Goal: Task Accomplishment & Management: Use online tool/utility

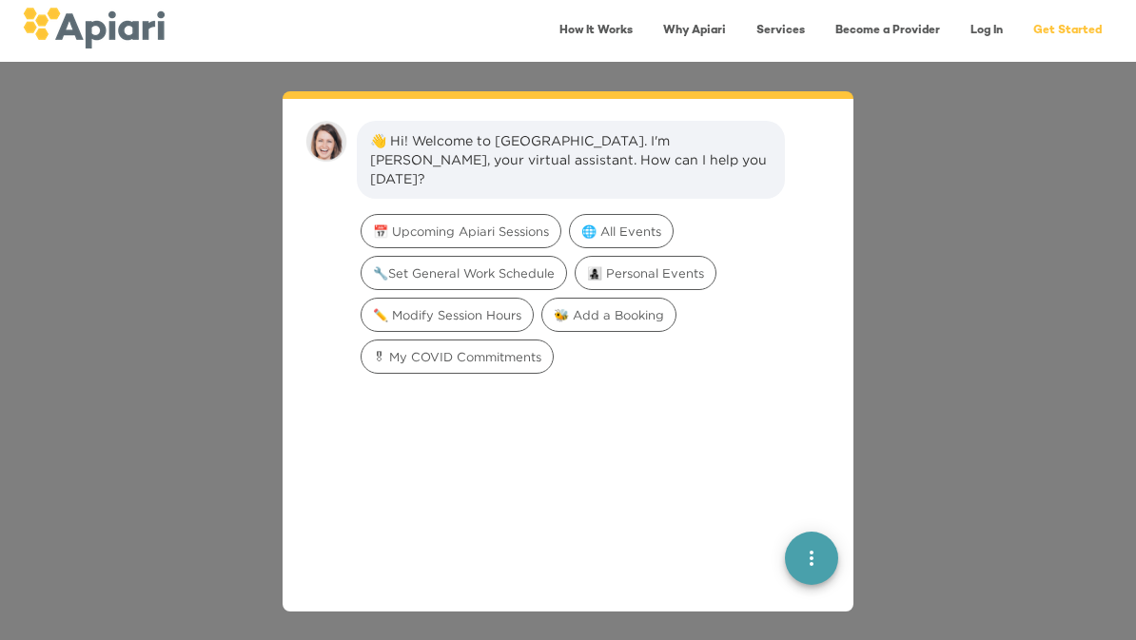
scroll to position [27, 0]
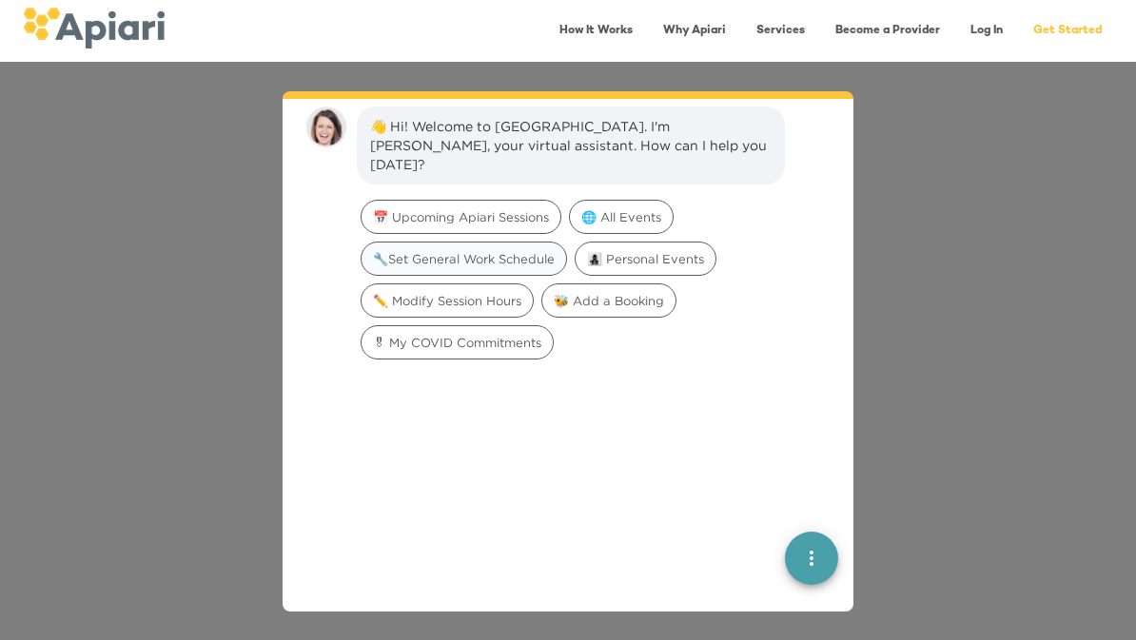
click at [481, 242] on div "🔧Set General Work Schedule" at bounding box center [464, 259] width 206 height 34
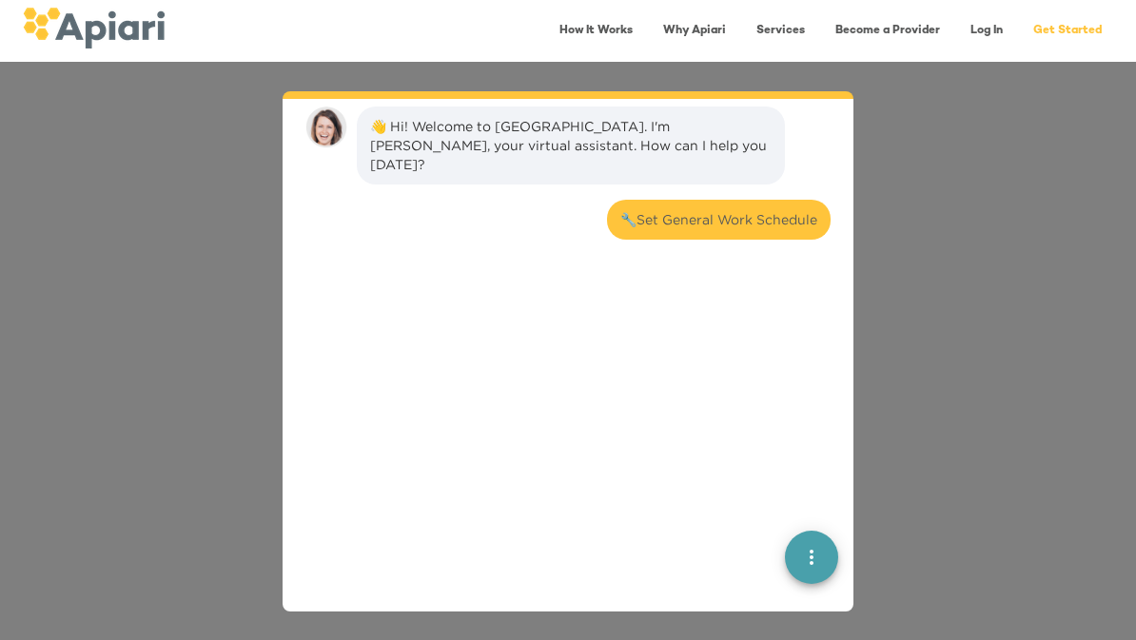
click at [481, 228] on div "🔧Set General Work Schedule" at bounding box center [568, 227] width 540 height 70
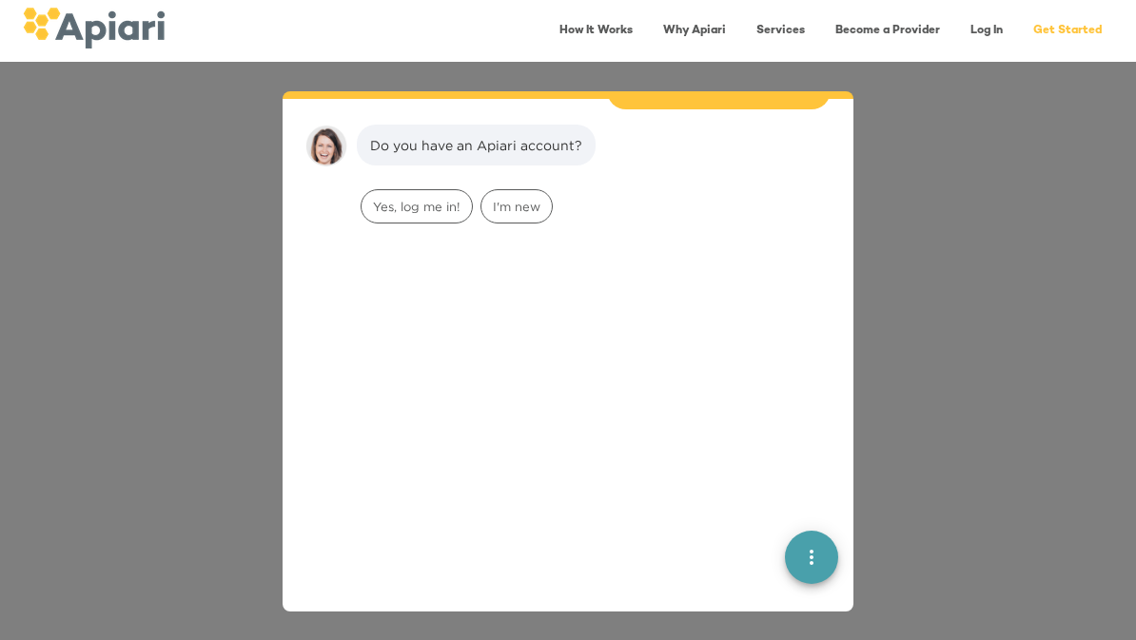
scroll to position [157, 0]
click at [419, 189] on div "Yes, log me in!" at bounding box center [417, 206] width 112 height 34
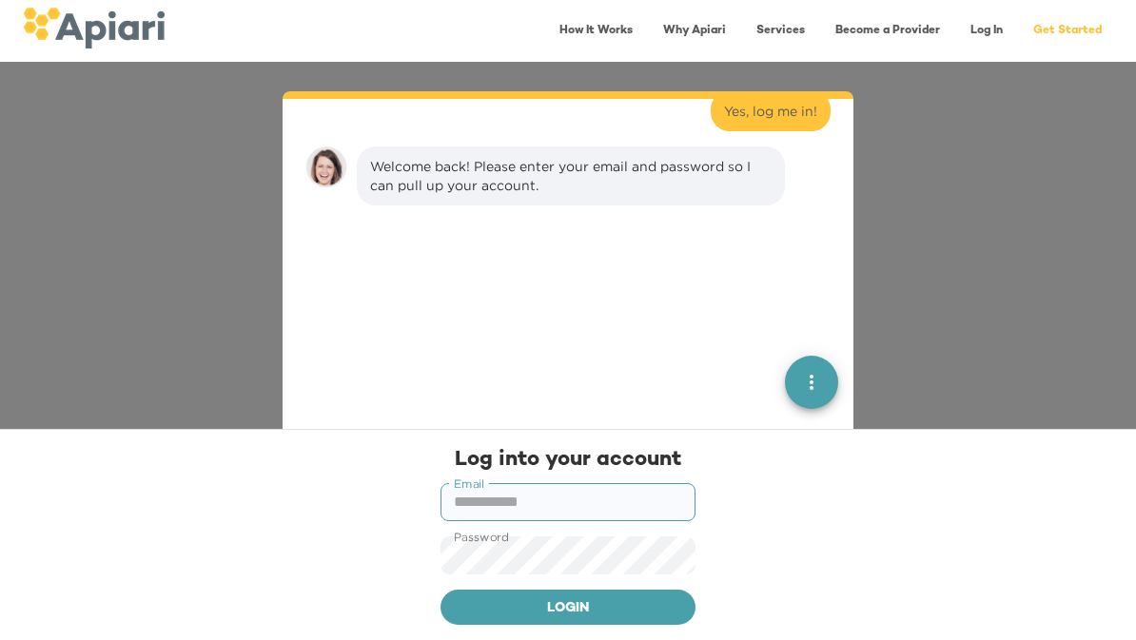
scroll to position [277, 0]
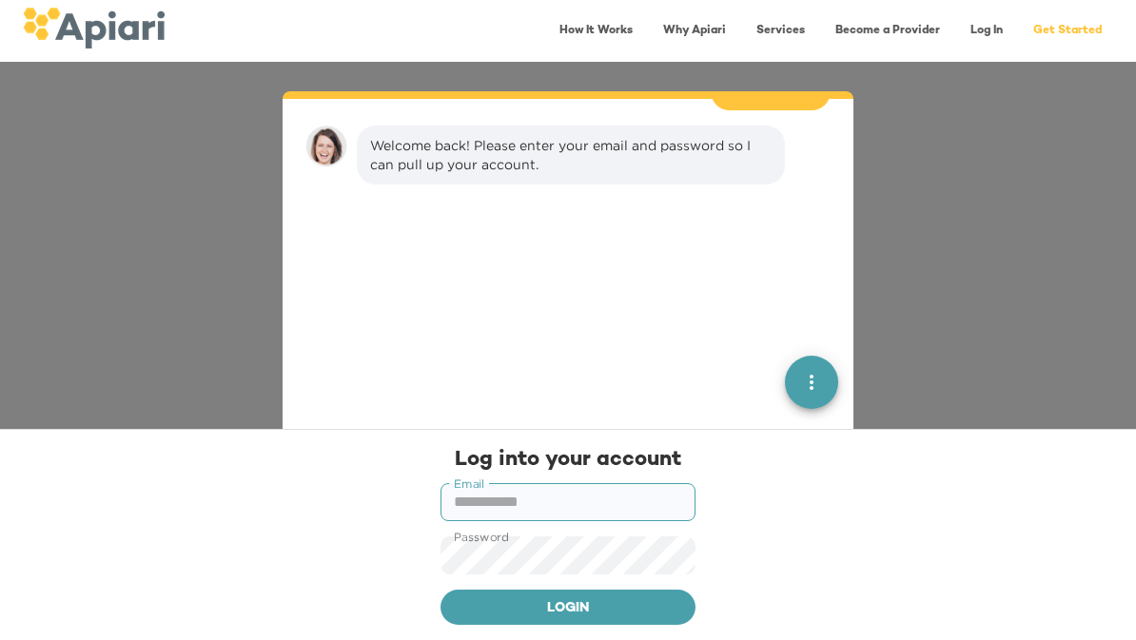
click at [493, 501] on input "text" at bounding box center [567, 502] width 255 height 38
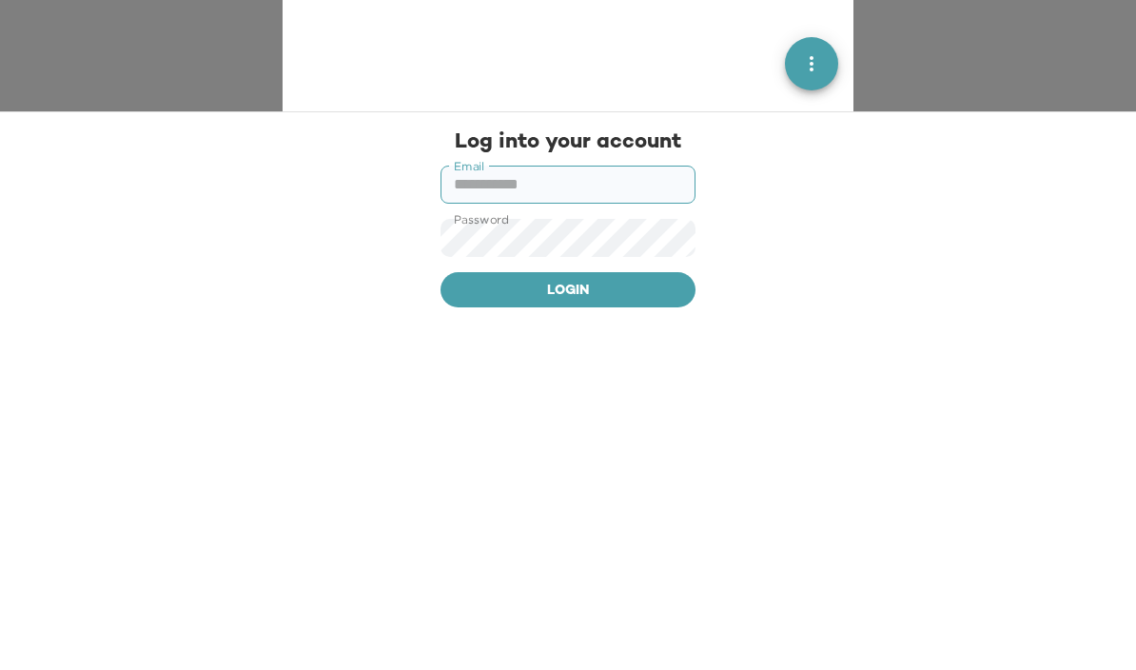
type input "**********"
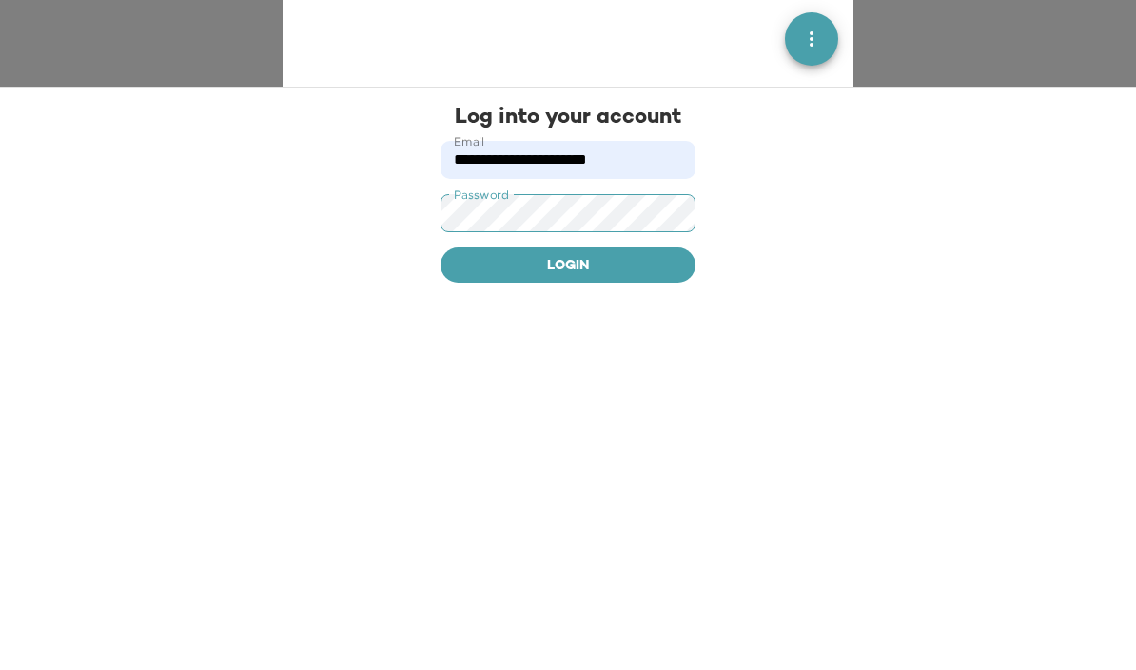
click at [462, 619] on button "Login" at bounding box center [567, 637] width 255 height 36
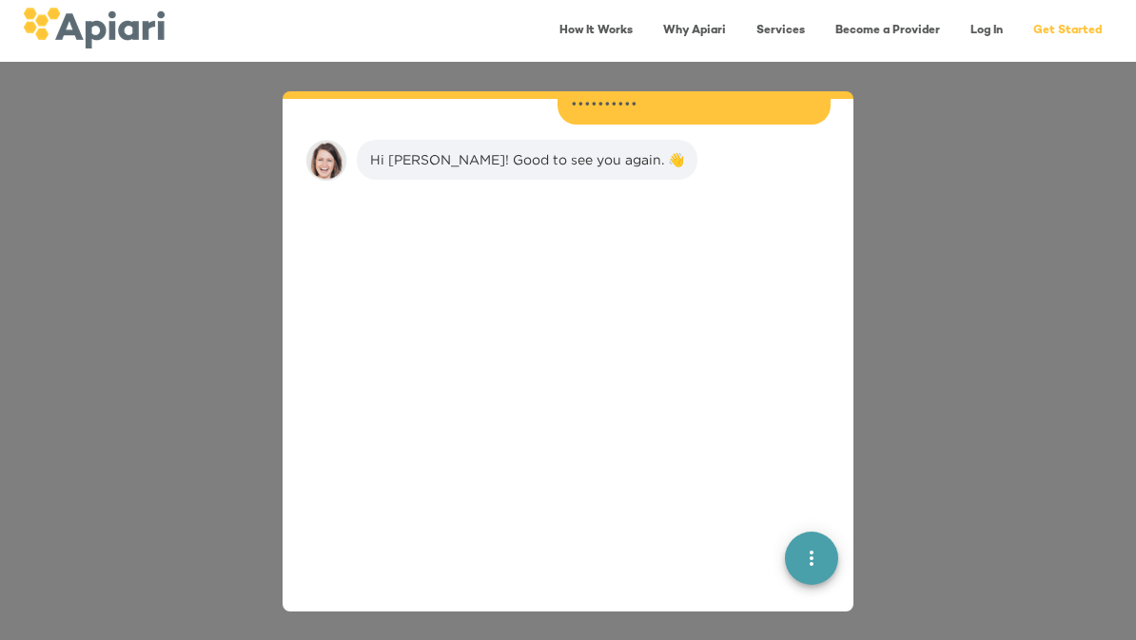
scroll to position [426, 0]
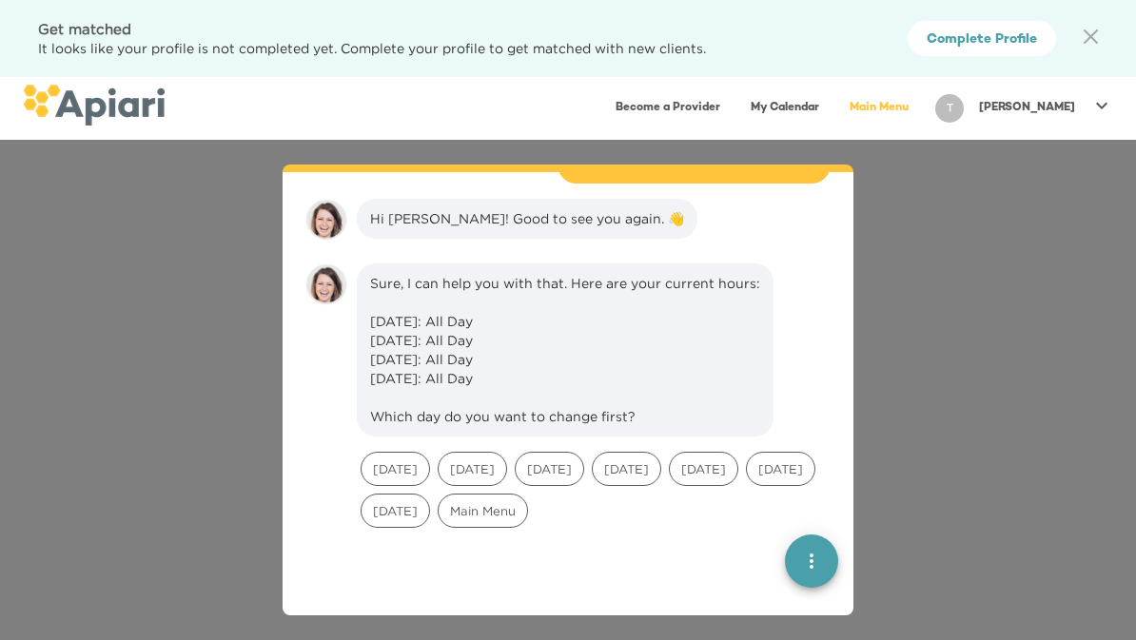
click at [1084, 30] on icon at bounding box center [1090, 36] width 14 height 14
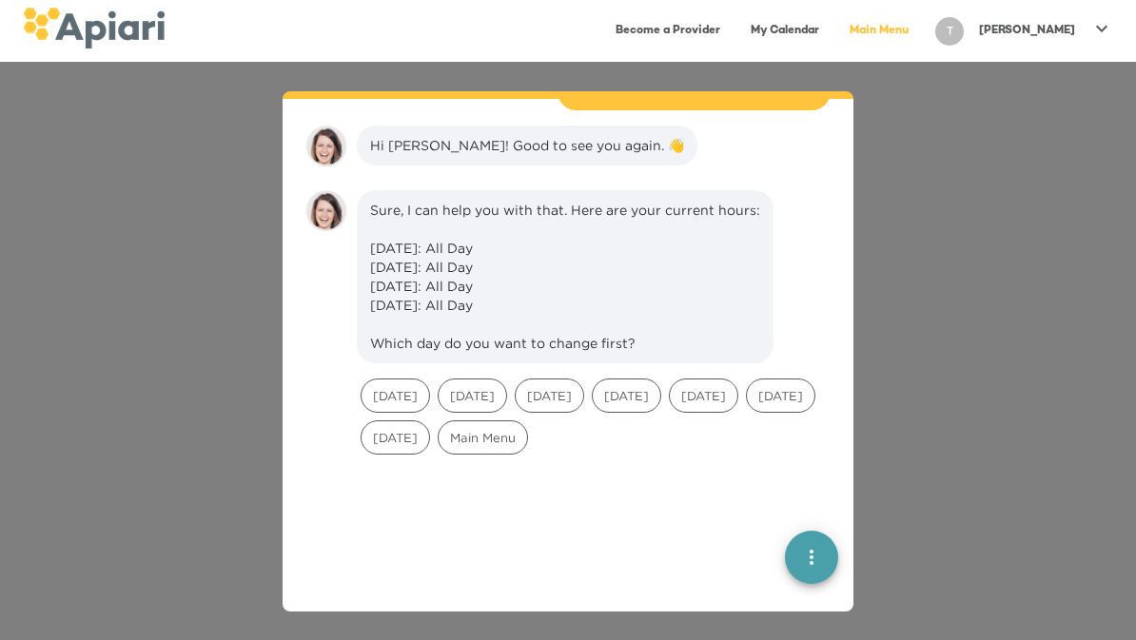
click at [1056, 34] on p "[PERSON_NAME]" at bounding box center [1027, 31] width 96 height 16
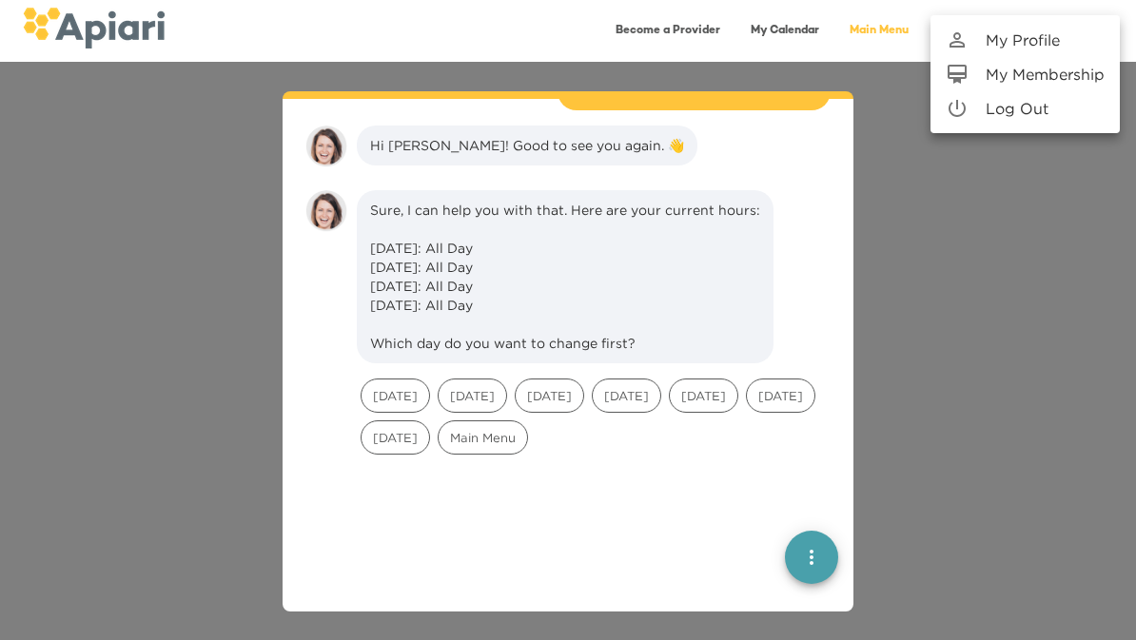
click at [908, 196] on div at bounding box center [568, 320] width 1136 height 640
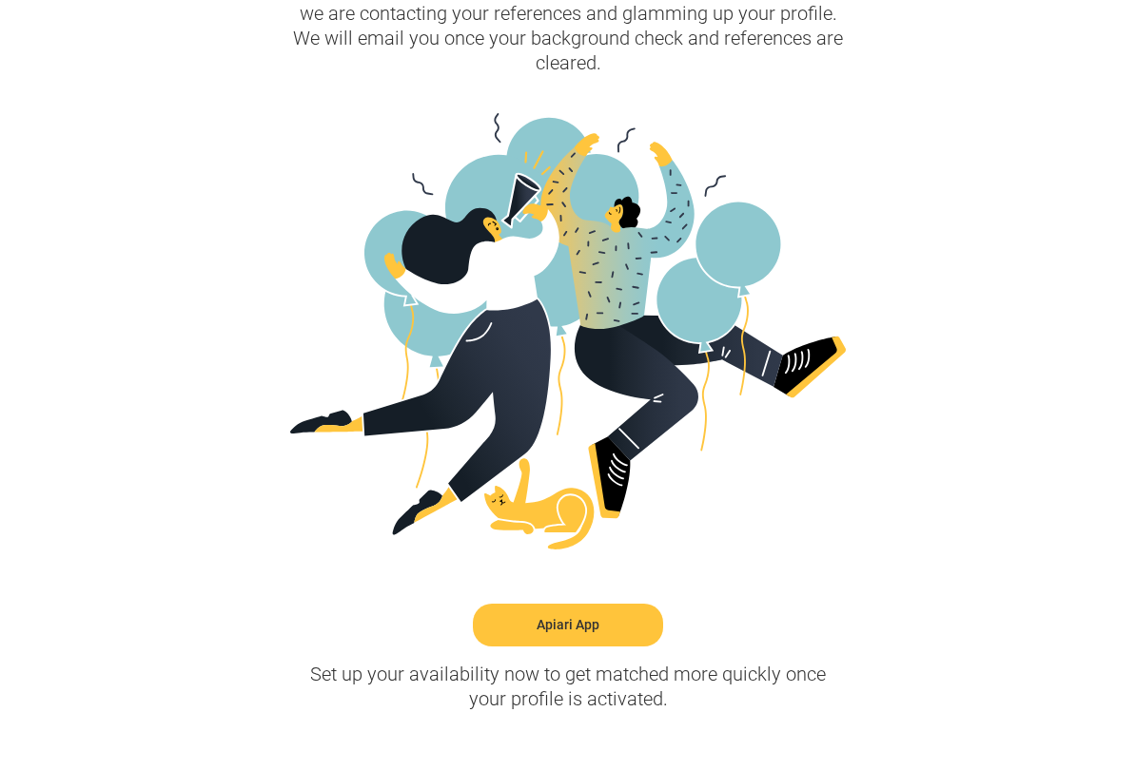
click at [528, 620] on link "Apiari App" at bounding box center [568, 625] width 190 height 43
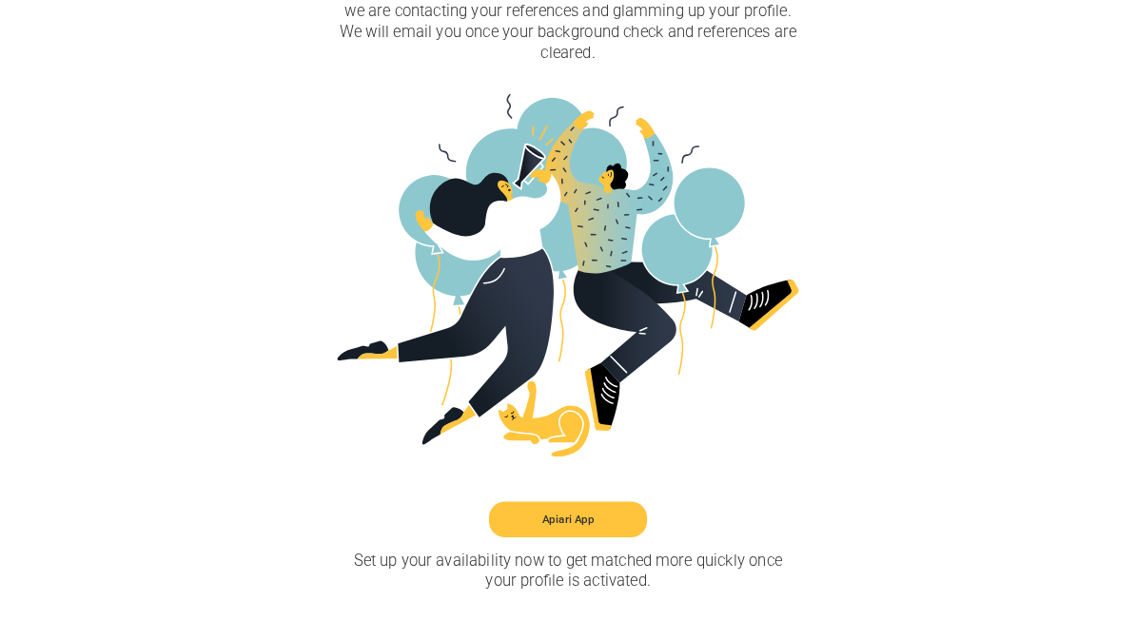
scroll to position [453, 0]
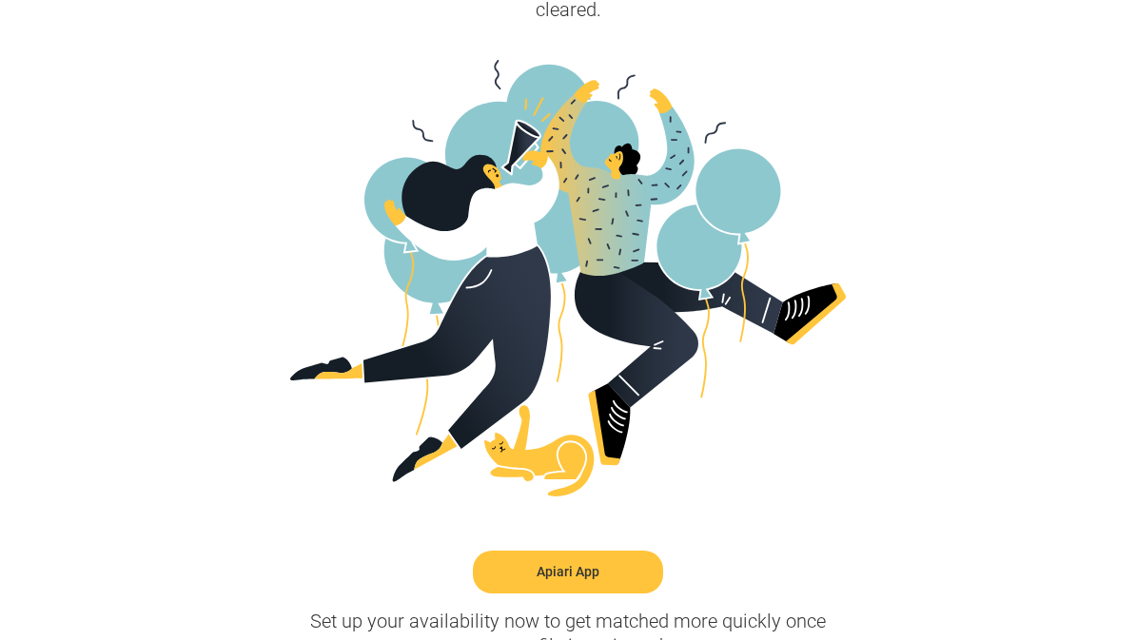
click at [552, 574] on link "Apiari App" at bounding box center [568, 572] width 190 height 43
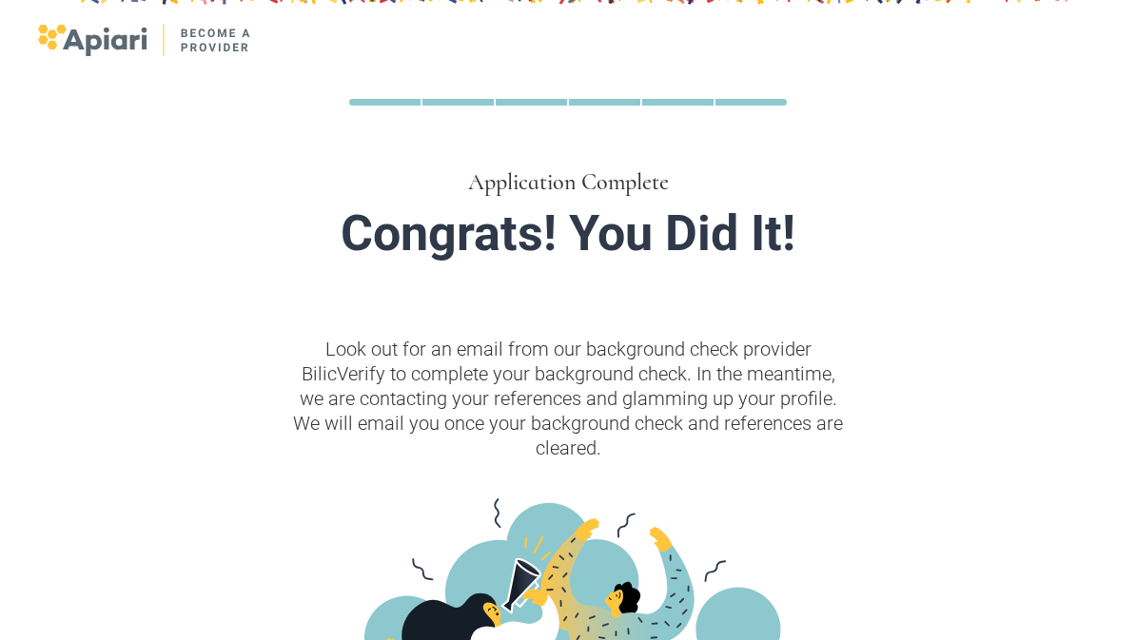
scroll to position [0, 0]
